Goal: Book appointment/travel/reservation

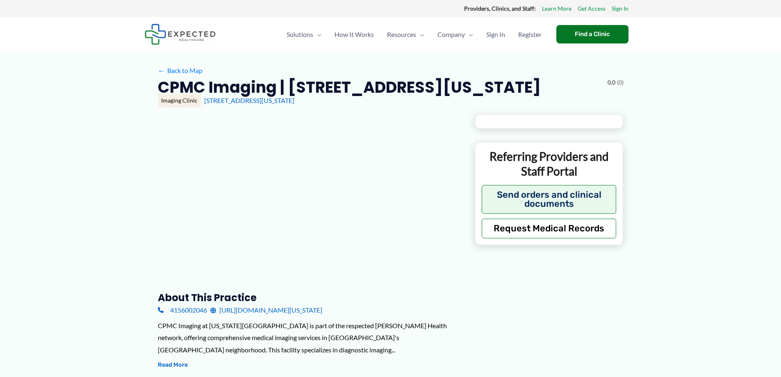
type input "**********"
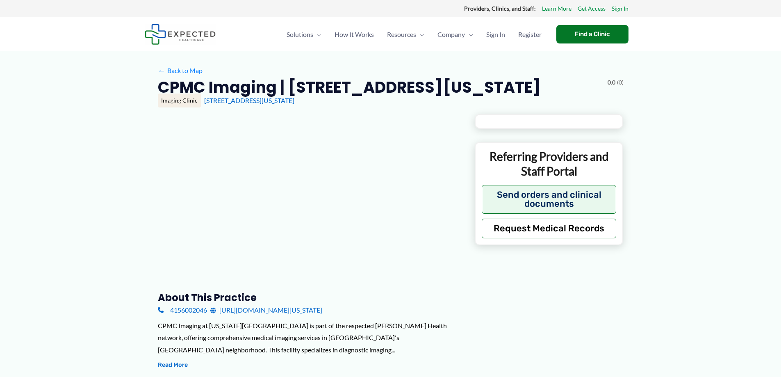
type input "**********"
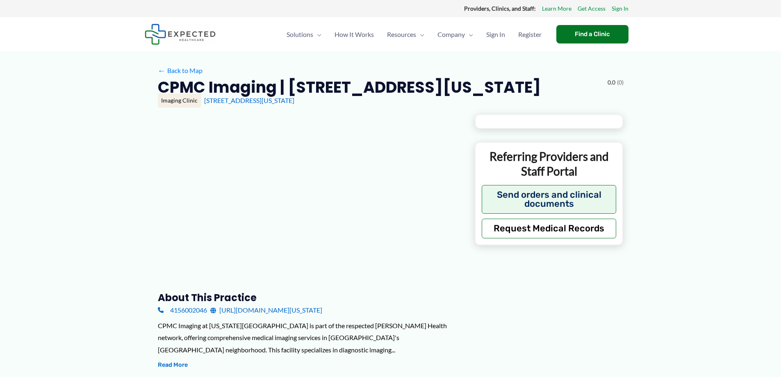
type input "**********"
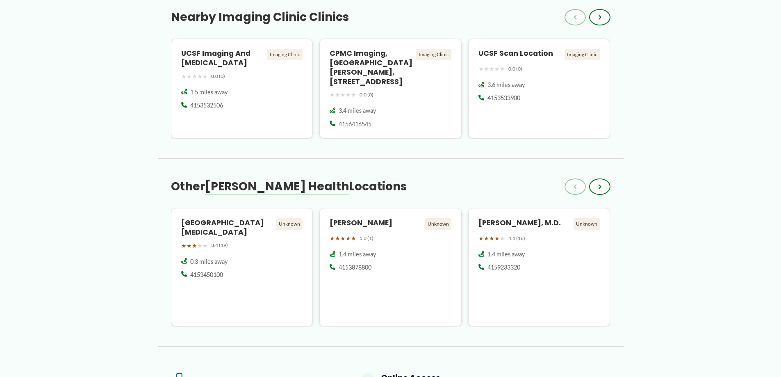
scroll to position [738, 0]
